Goal: Check status: Check status

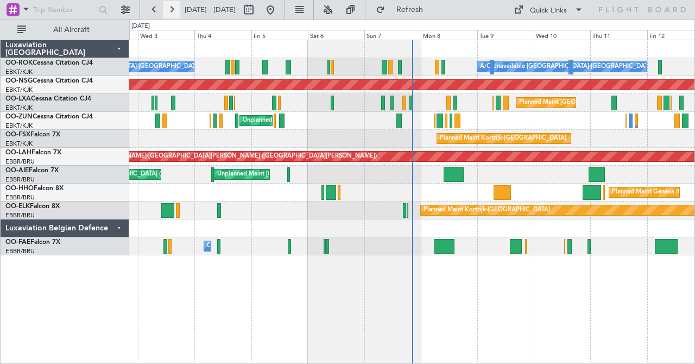
click at [174, 11] on button at bounding box center [171, 9] width 17 height 17
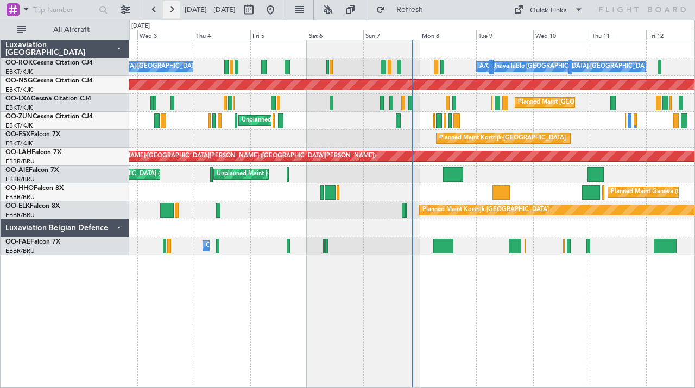
click at [167, 11] on button at bounding box center [171, 9] width 17 height 17
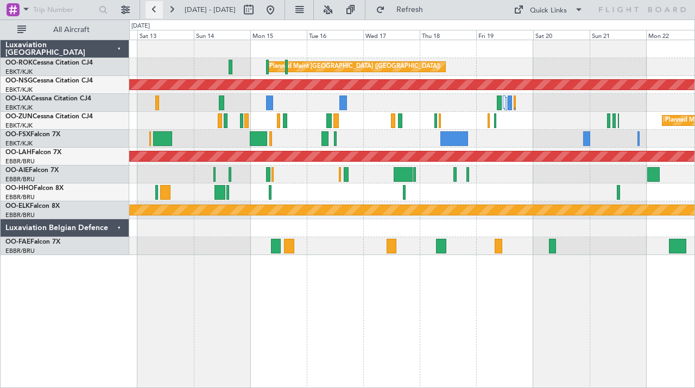
click at [156, 14] on button at bounding box center [153, 9] width 17 height 17
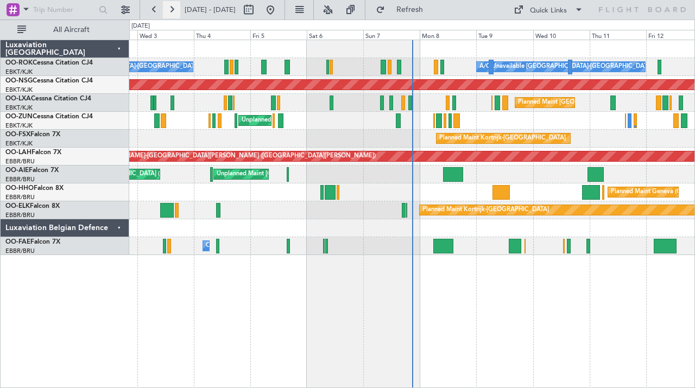
click at [176, 14] on button at bounding box center [171, 9] width 17 height 17
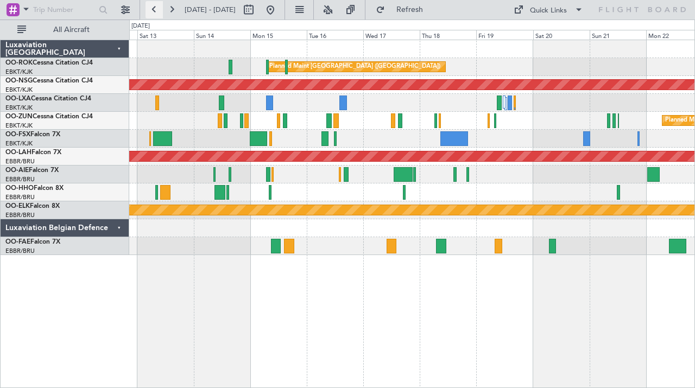
click at [158, 12] on button at bounding box center [153, 9] width 17 height 17
